Goal: Task Accomplishment & Management: Use online tool/utility

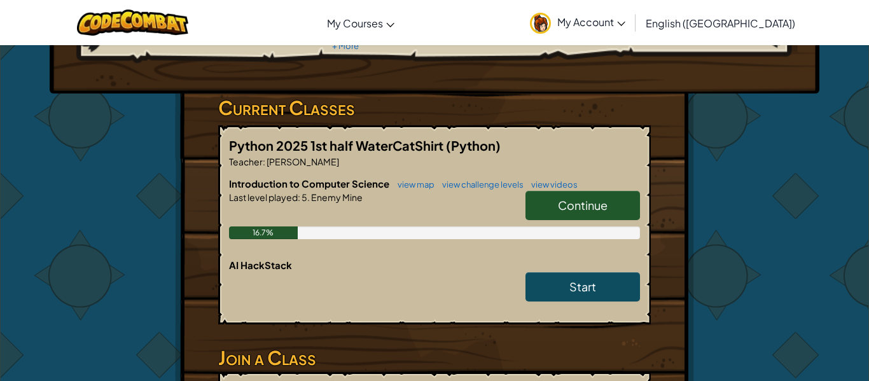
scroll to position [162, 0]
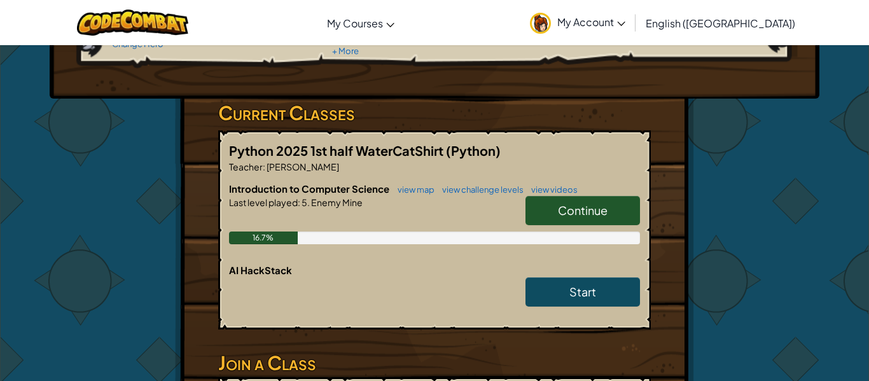
click at [612, 206] on link "Continue" at bounding box center [583, 210] width 115 height 29
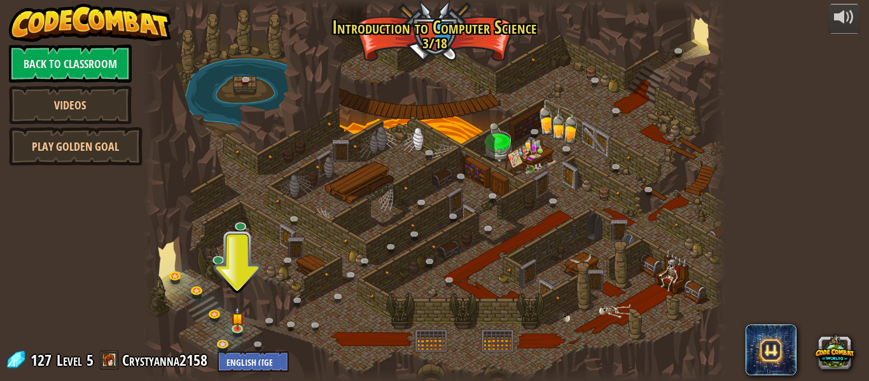
click at [823, 167] on div "powered by Back to Classroom Videos Play Golden Goal 25. Kithgard Gates (Locked…" at bounding box center [434, 190] width 869 height 381
click at [451, 197] on div at bounding box center [434, 190] width 583 height 381
click at [94, 155] on link "Play Golden Goal" at bounding box center [76, 146] width 134 height 38
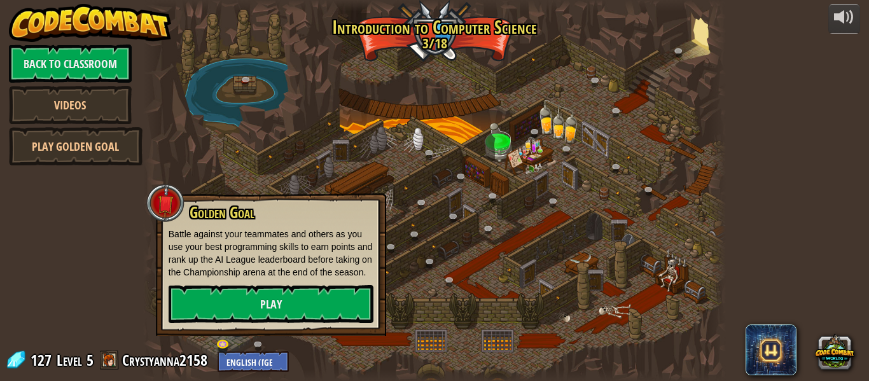
click at [244, 279] on p "Battle against your teammates and others as you use your best programming skill…" at bounding box center [271, 253] width 205 height 51
click at [228, 321] on link "Play" at bounding box center [271, 304] width 205 height 38
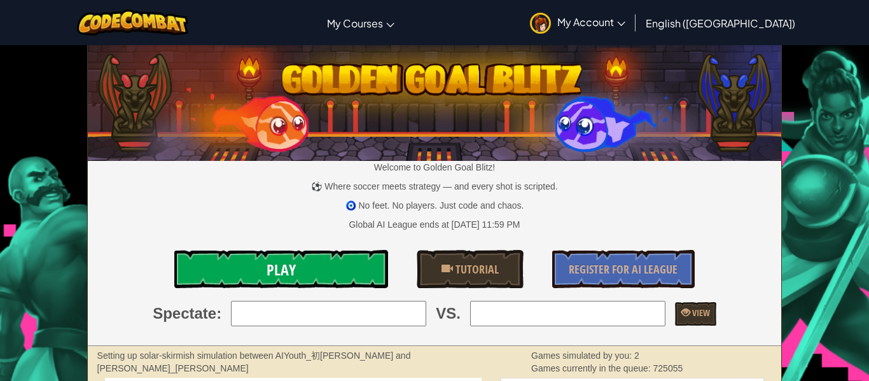
click at [312, 258] on link "Play" at bounding box center [281, 269] width 214 height 38
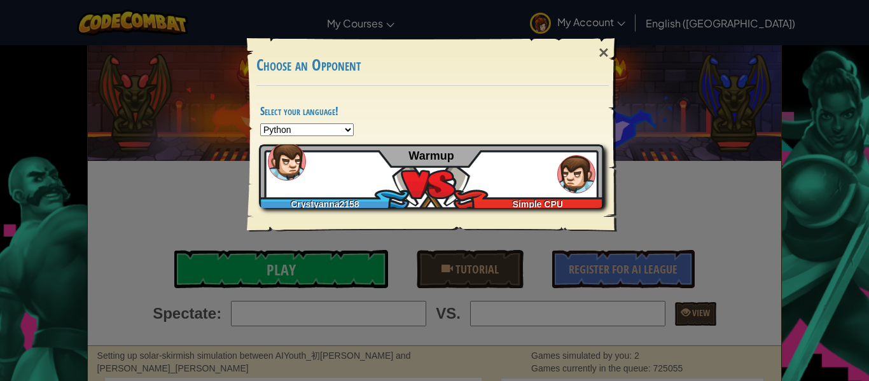
click at [517, 176] on div "Crystyanna2158 Simple CPU Warmup" at bounding box center [431, 176] width 345 height 64
